Goal: Find specific page/section: Find specific page/section

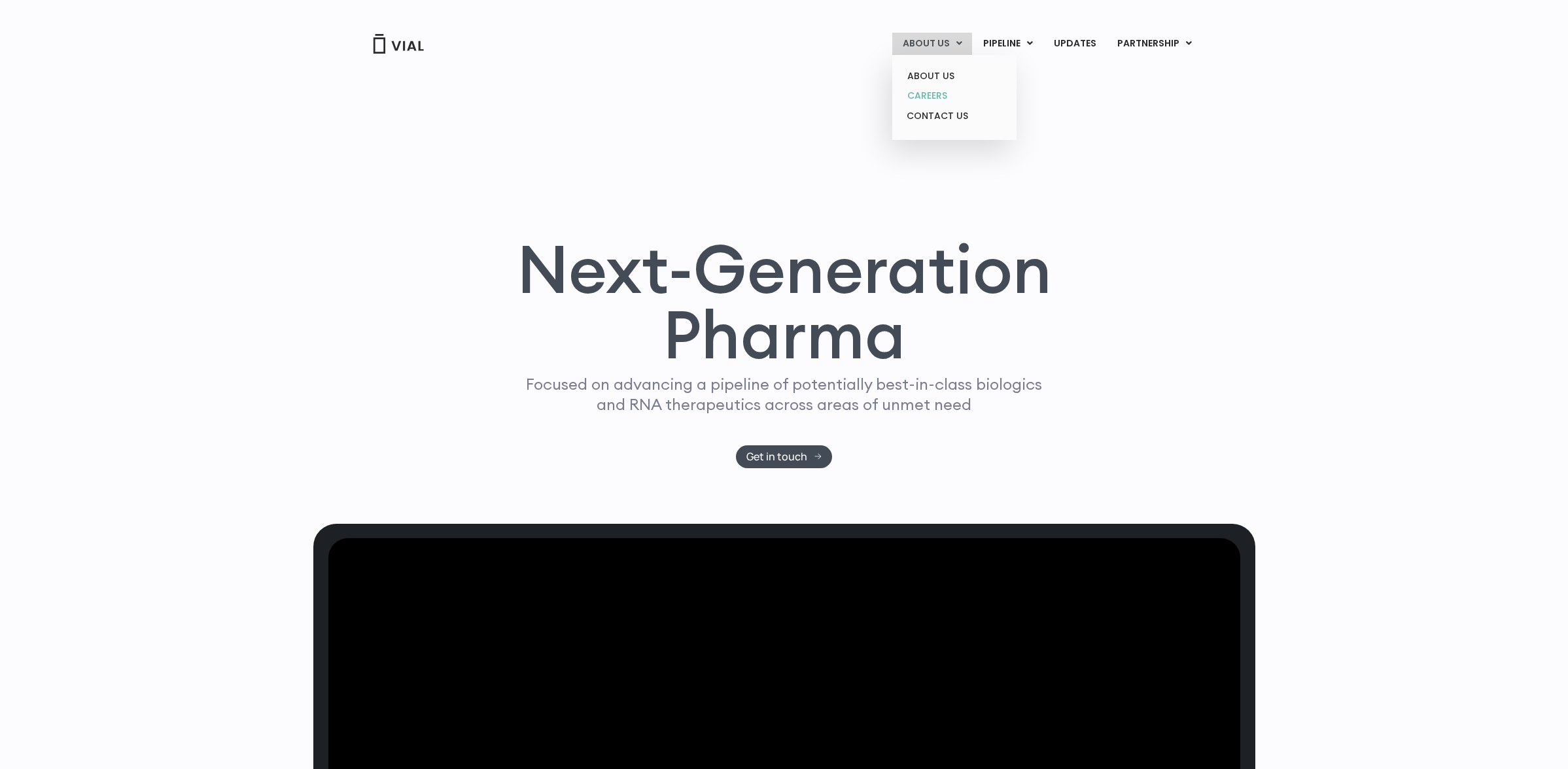
click at [929, 98] on link "CAREERS" at bounding box center [954, 96] width 115 height 20
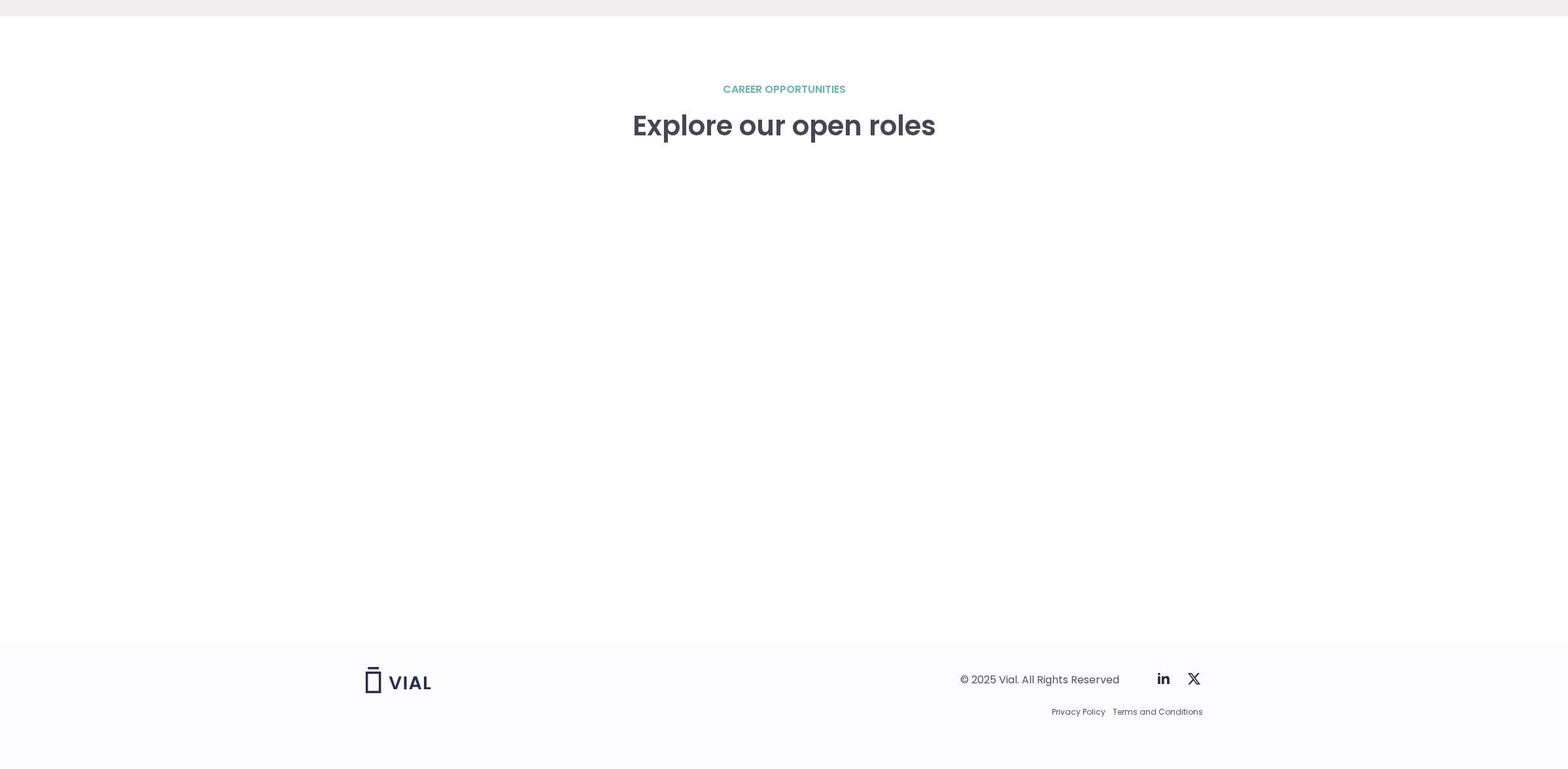
scroll to position [1795, 0]
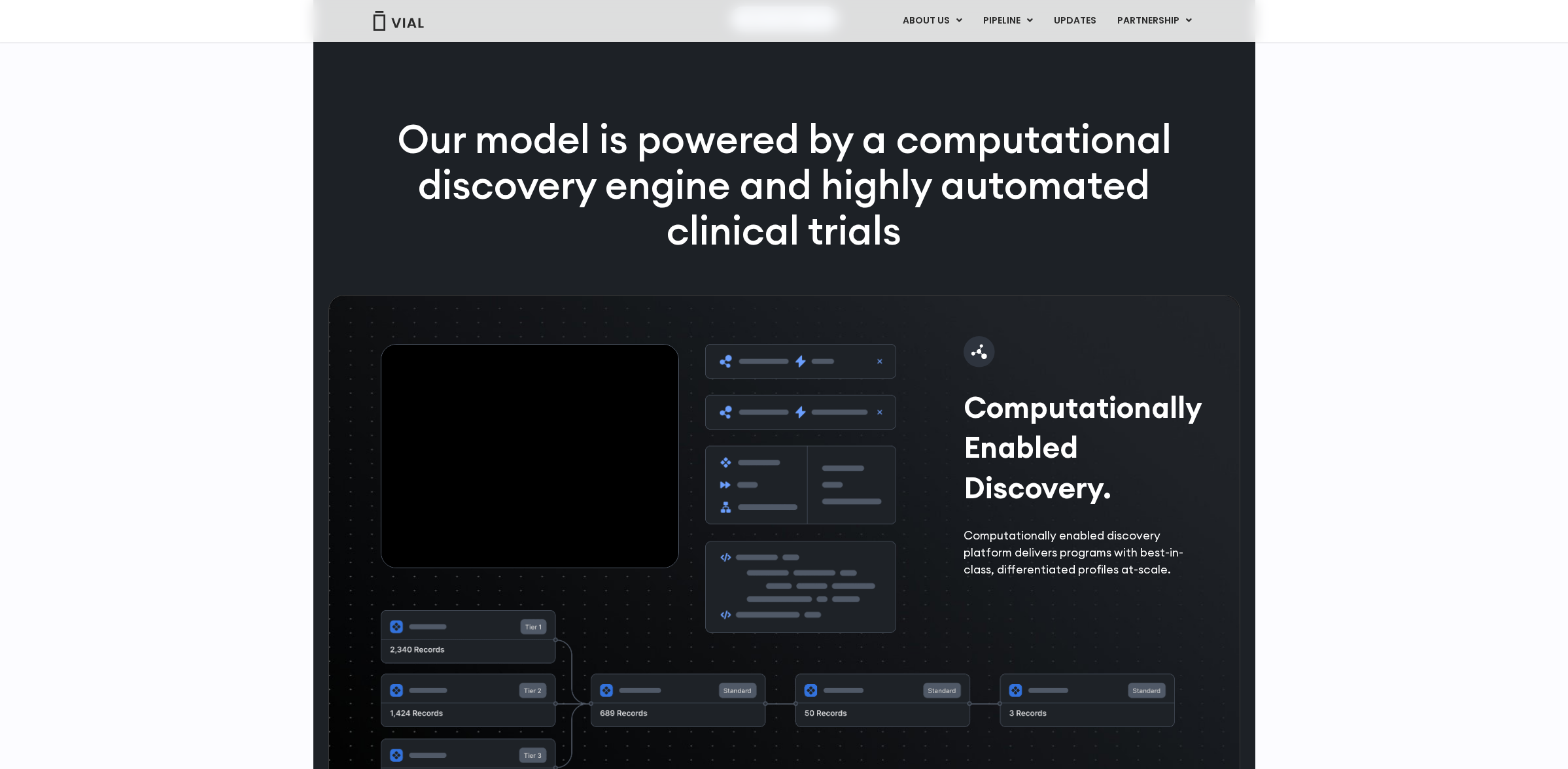
scroll to position [1881, 0]
